Goal: Navigation & Orientation: Find specific page/section

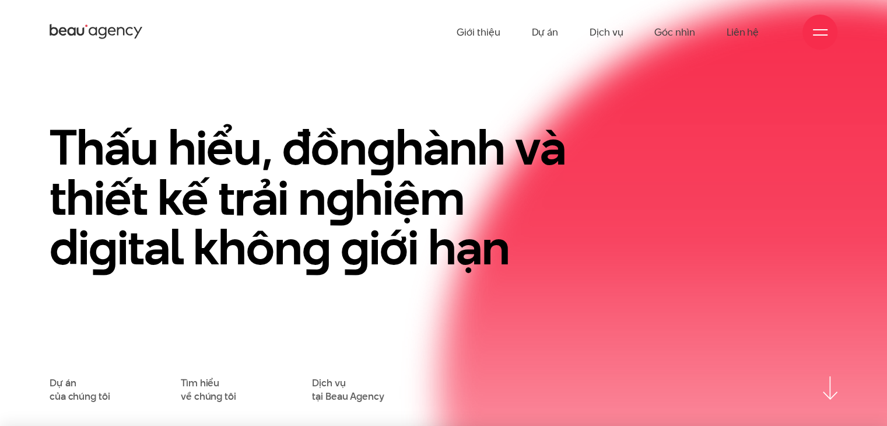
click at [531, 24] on ul "Giới thiệu Dự án Dịch vụ Góc nhìn Liên hệ" at bounding box center [607, 32] width 302 height 64
click at [535, 31] on link "Dự án" at bounding box center [544, 32] width 27 height 64
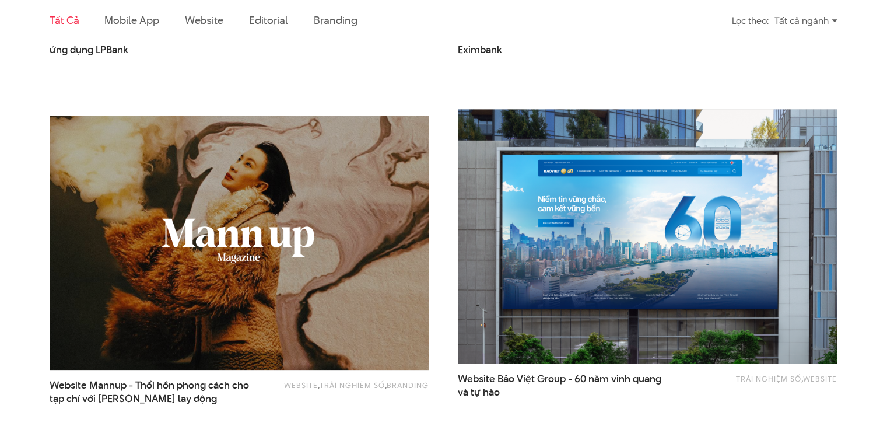
scroll to position [1049, 0]
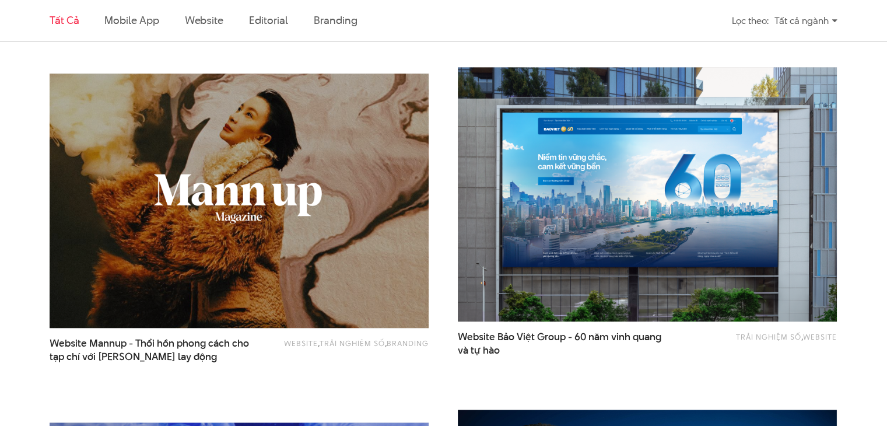
click at [293, 195] on img at bounding box center [239, 200] width 417 height 279
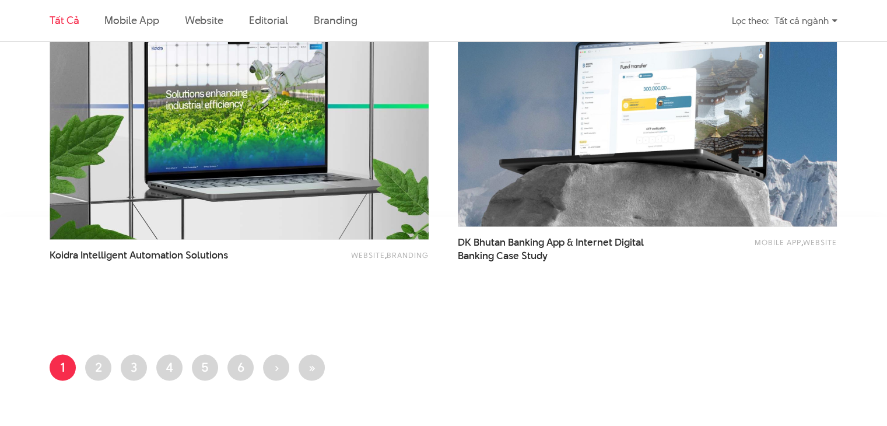
scroll to position [2332, 0]
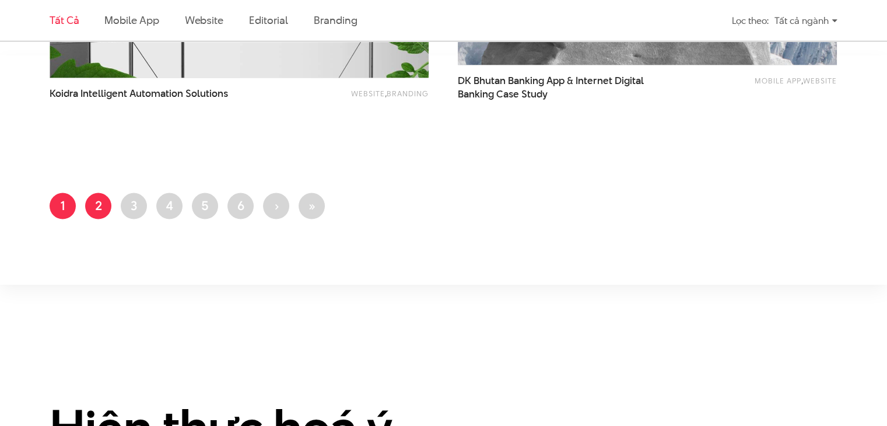
click at [103, 212] on link "Trang 2" at bounding box center [98, 206] width 26 height 26
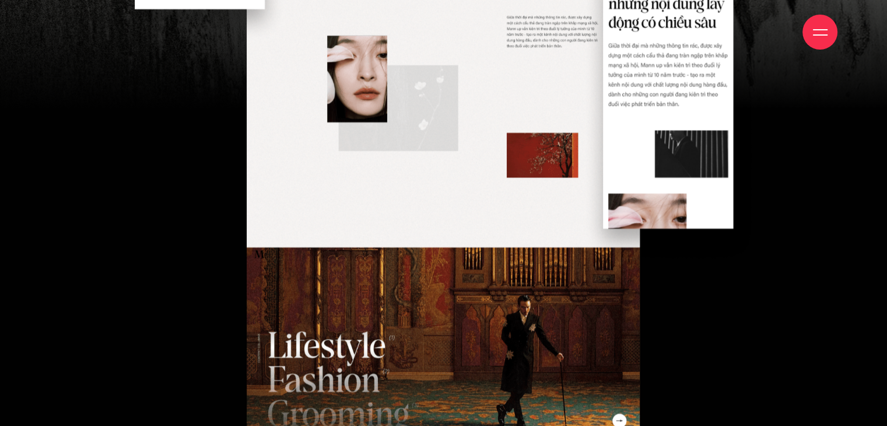
scroll to position [2273, 0]
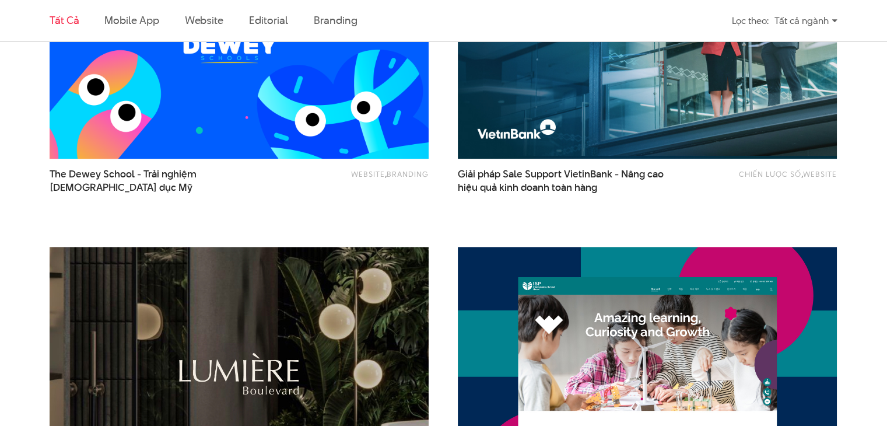
scroll to position [1049, 0]
